Goal: Task Accomplishment & Management: Manage account settings

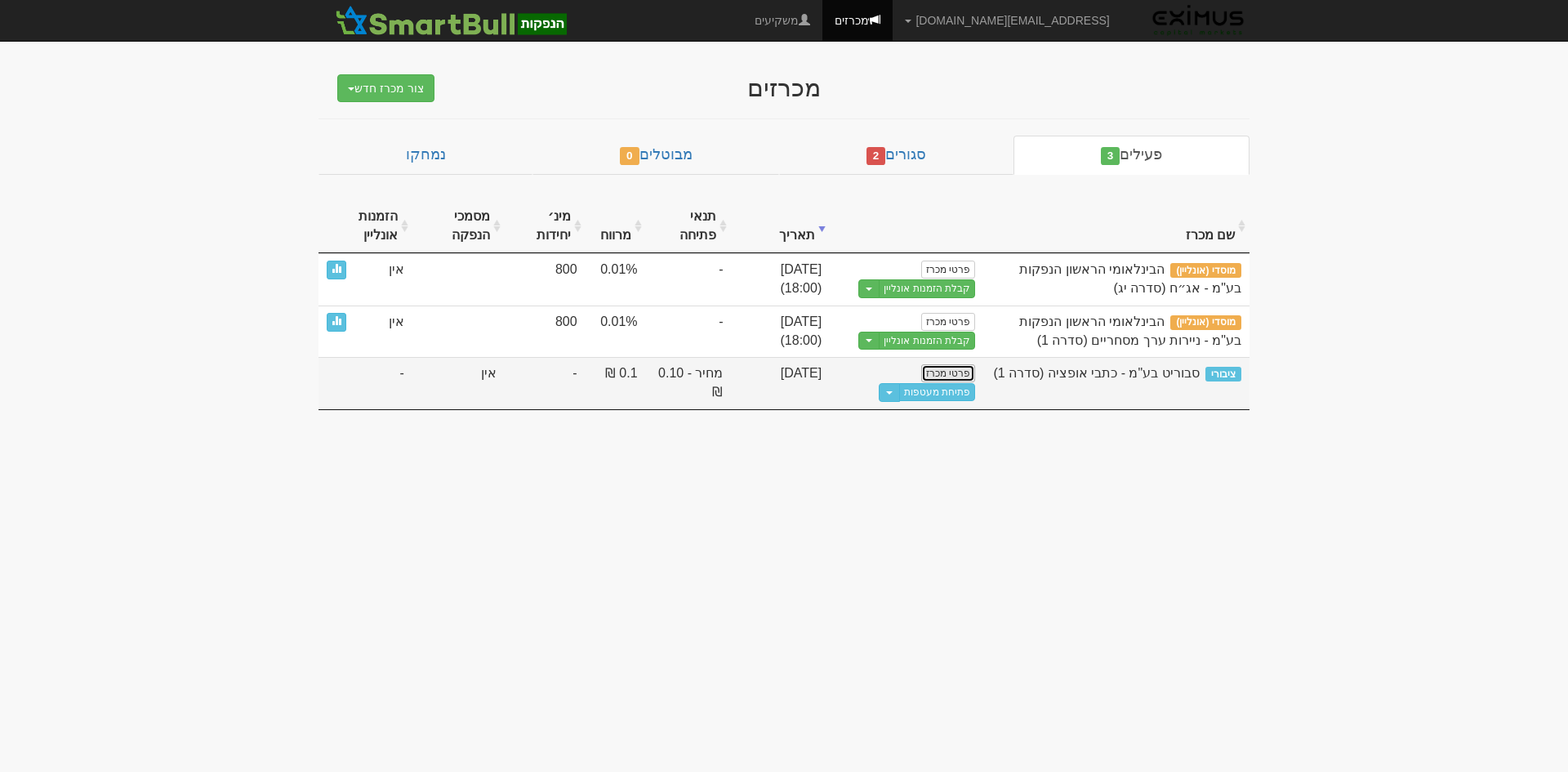
click at [951, 372] on link "פרטי מכרז" at bounding box center [947, 373] width 54 height 18
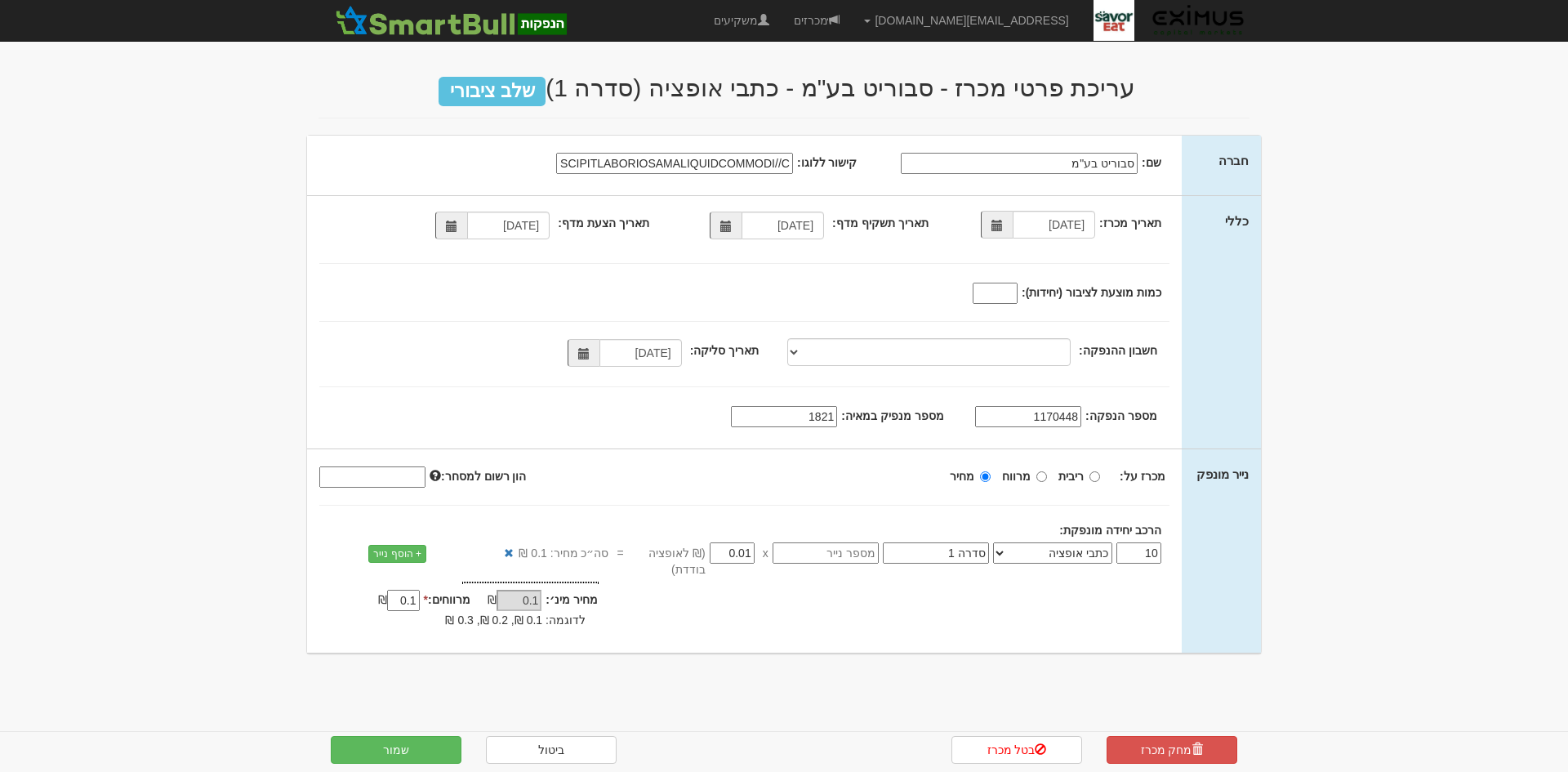
select select "כתבי אופציה"
click at [1183, 750] on link "מחק מכרז" at bounding box center [1172, 750] width 131 height 28
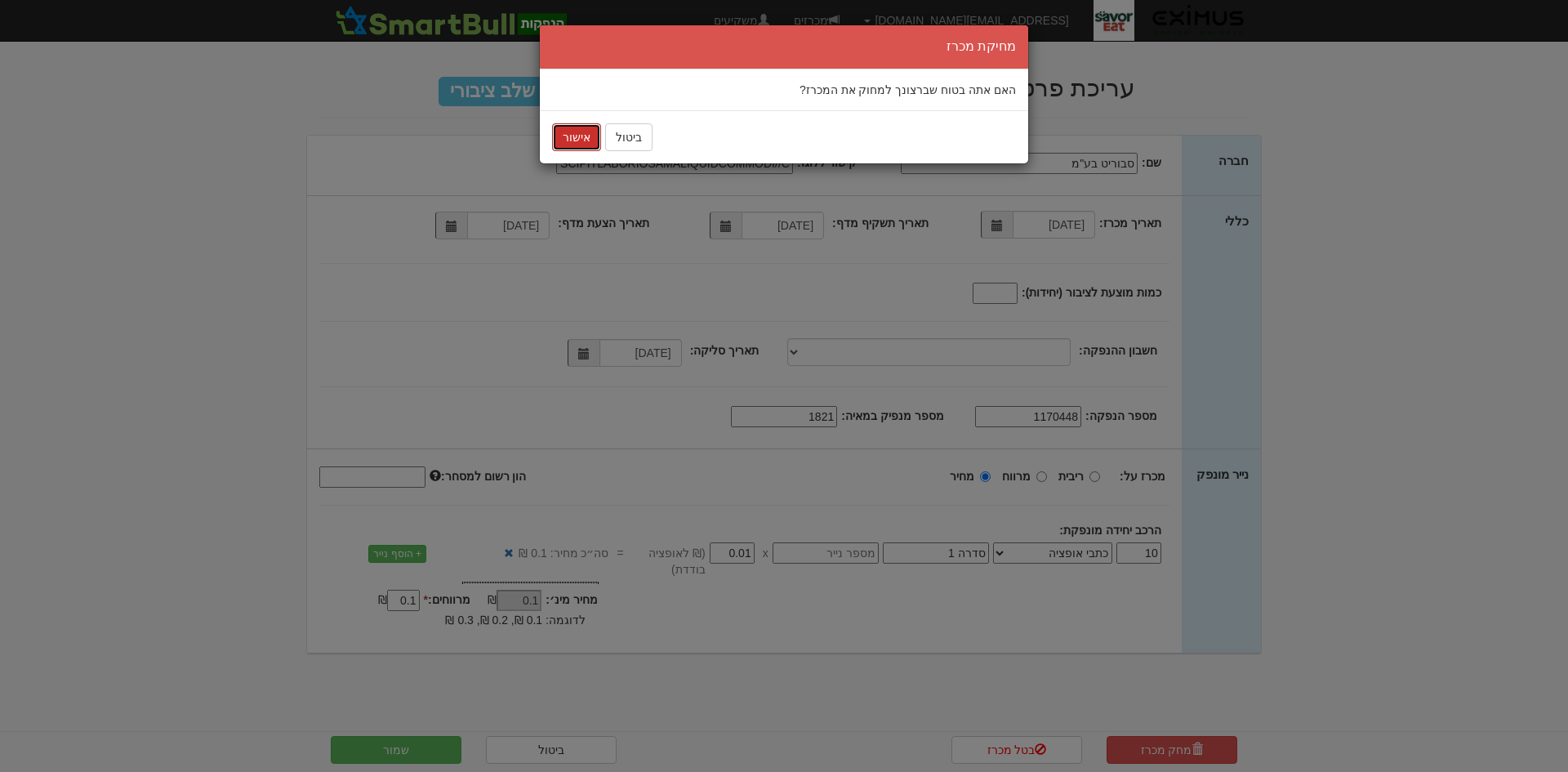
click at [579, 135] on button "אישור" at bounding box center [577, 137] width 49 height 28
